Goal: Information Seeking & Learning: Learn about a topic

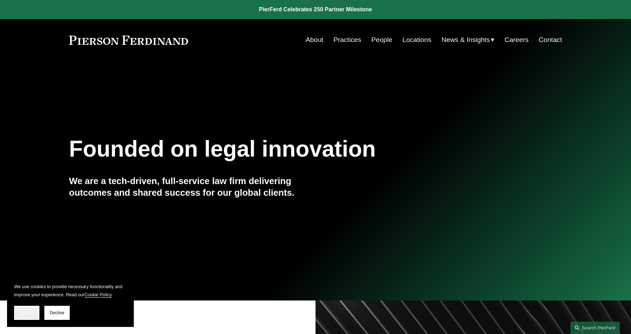
click at [30, 313] on span "Accept" at bounding box center [26, 312] width 13 height 5
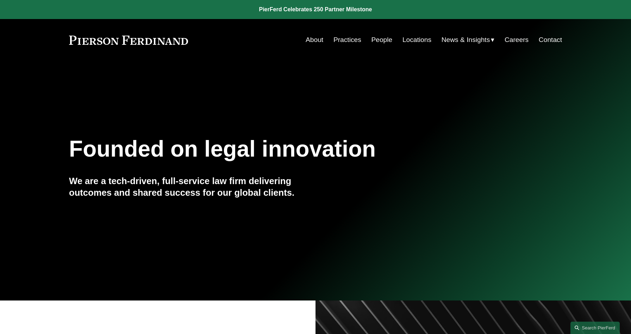
click at [384, 42] on link "People" at bounding box center [381, 39] width 21 height 13
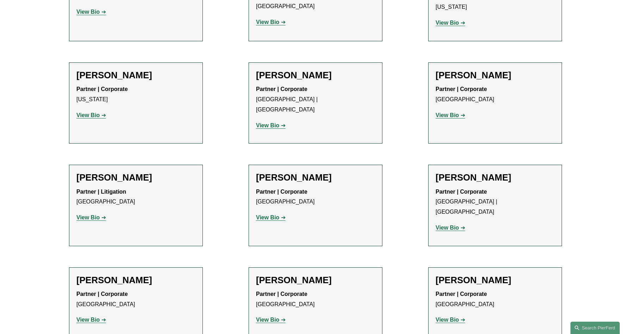
scroll to position [2537, 0]
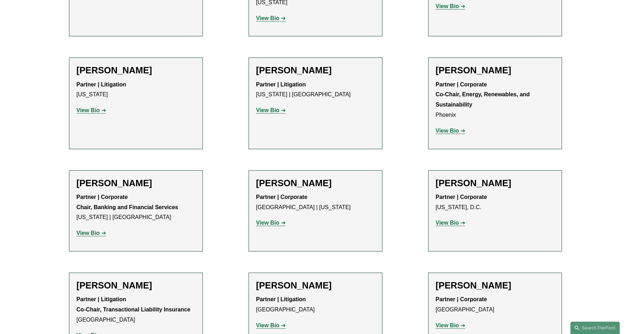
scroll to position [450, 0]
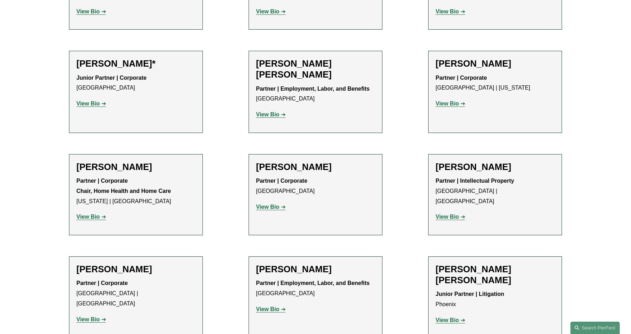
click at [96, 216] on strong "View Bio" at bounding box center [87, 217] width 23 height 6
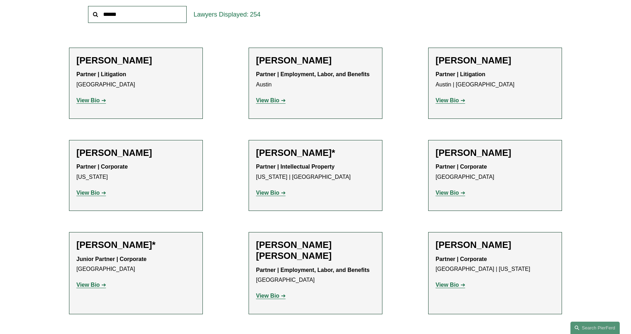
scroll to position [7440, 0]
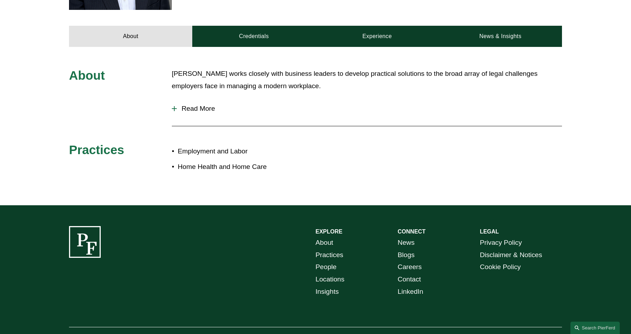
scroll to position [285, 0]
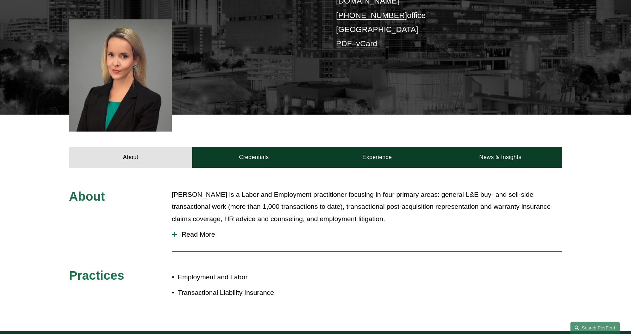
scroll to position [176, 0]
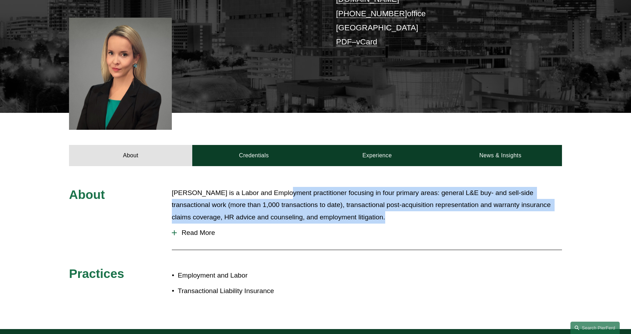
drag, startPoint x: 278, startPoint y: 184, endPoint x: 374, endPoint y: 216, distance: 100.2
click at [374, 216] on div "About Ellenor Stone is a Labor and Employment practitioner focusing in four pri…" at bounding box center [315, 247] width 631 height 121
click at [374, 223] on button "Read More" at bounding box center [367, 232] width 390 height 18
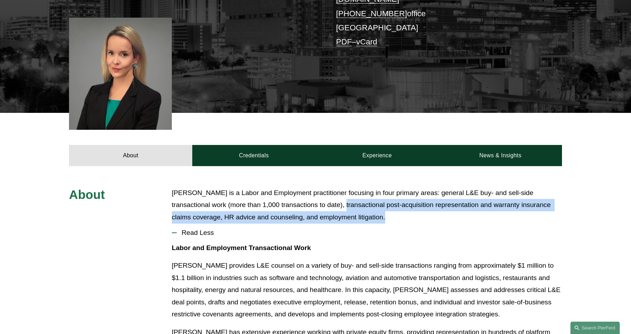
drag, startPoint x: 393, startPoint y: 208, endPoint x: 308, endPoint y: 194, distance: 85.7
click at [308, 194] on p "Ellenor Stone is a Labor and Employment practitioner focusing in four primary a…" at bounding box center [367, 205] width 390 height 37
click at [339, 198] on p "Ellenor Stone is a Labor and Employment practitioner focusing in four primary a…" at bounding box center [367, 205] width 390 height 37
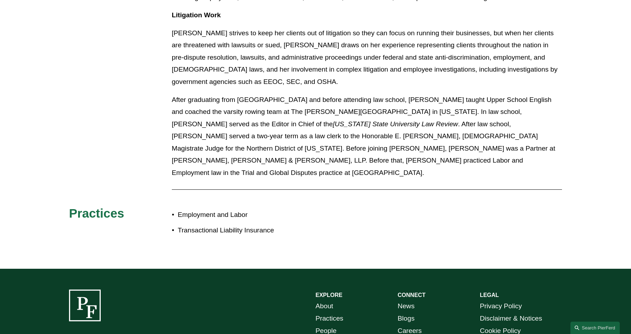
scroll to position [850, 0]
